Goal: Information Seeking & Learning: Learn about a topic

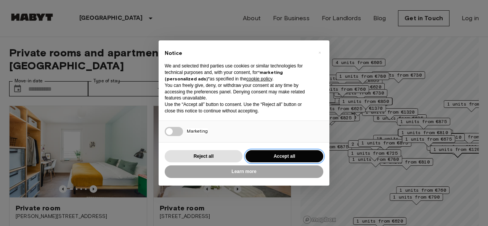
click at [264, 155] on button "Accept all" at bounding box center [285, 156] width 78 height 13
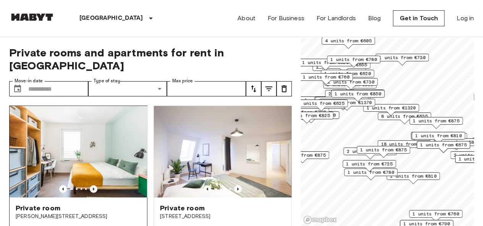
click at [93, 185] on icon "Previous image" at bounding box center [94, 189] width 8 height 8
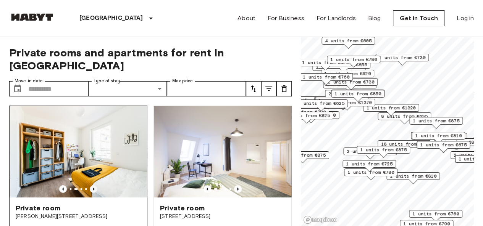
click at [93, 185] on icon "Previous image" at bounding box center [94, 189] width 8 height 8
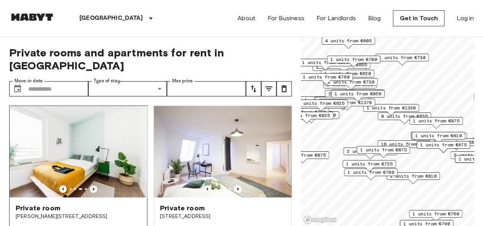
click at [93, 185] on icon "Previous image" at bounding box center [94, 189] width 8 height 8
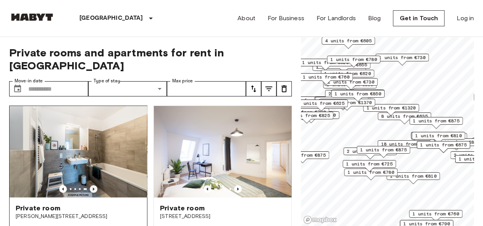
click at [93, 185] on icon "Previous image" at bounding box center [94, 189] width 8 height 8
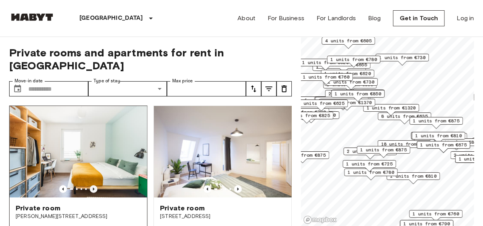
click at [93, 185] on icon "Previous image" at bounding box center [94, 189] width 8 height 8
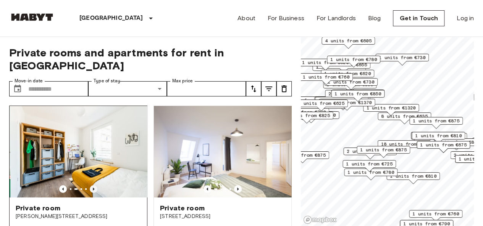
click at [93, 185] on icon "Previous image" at bounding box center [94, 189] width 8 height 8
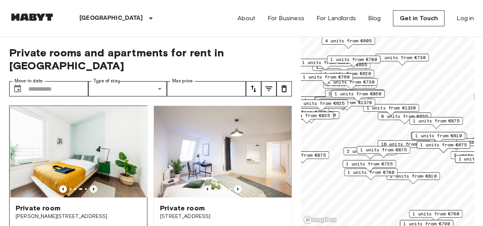
click at [93, 185] on icon "Previous image" at bounding box center [94, 189] width 8 height 8
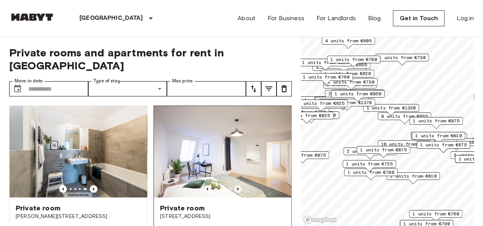
click at [236, 185] on icon "Previous image" at bounding box center [238, 189] width 8 height 8
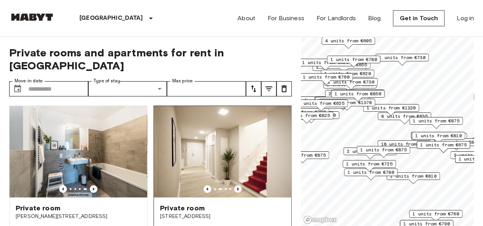
click at [236, 185] on icon "Previous image" at bounding box center [238, 189] width 8 height 8
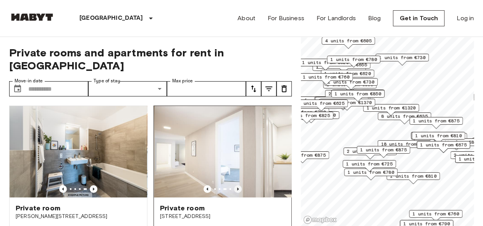
click at [236, 185] on icon "Previous image" at bounding box center [238, 189] width 8 height 8
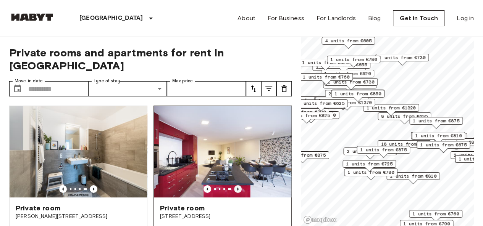
click at [236, 185] on icon "Previous image" at bounding box center [238, 189] width 8 height 8
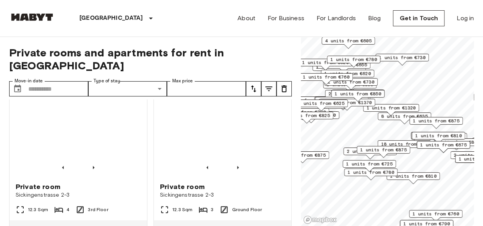
scroll to position [885, 0]
